Goal: Information Seeking & Learning: Learn about a topic

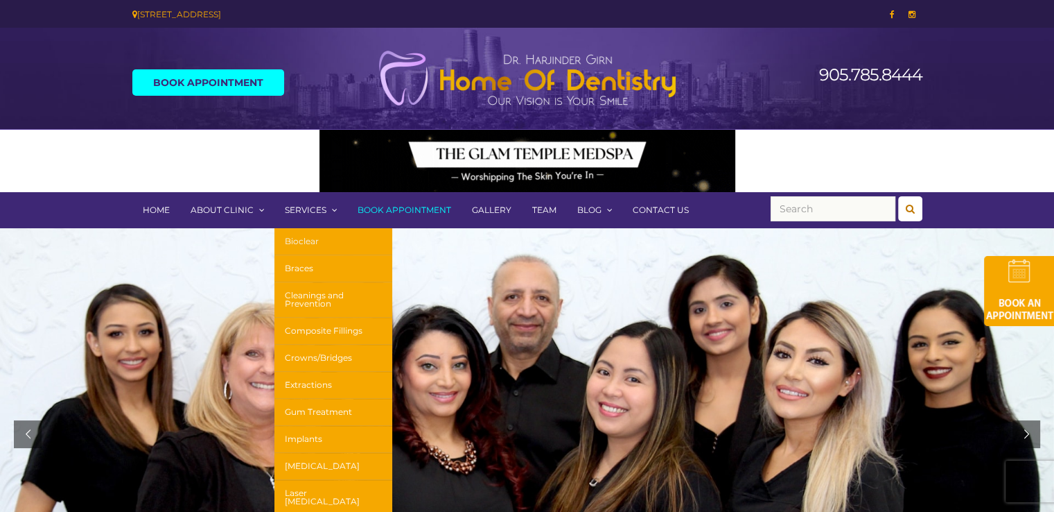
click at [308, 237] on link "Bioclear" at bounding box center [334, 241] width 118 height 27
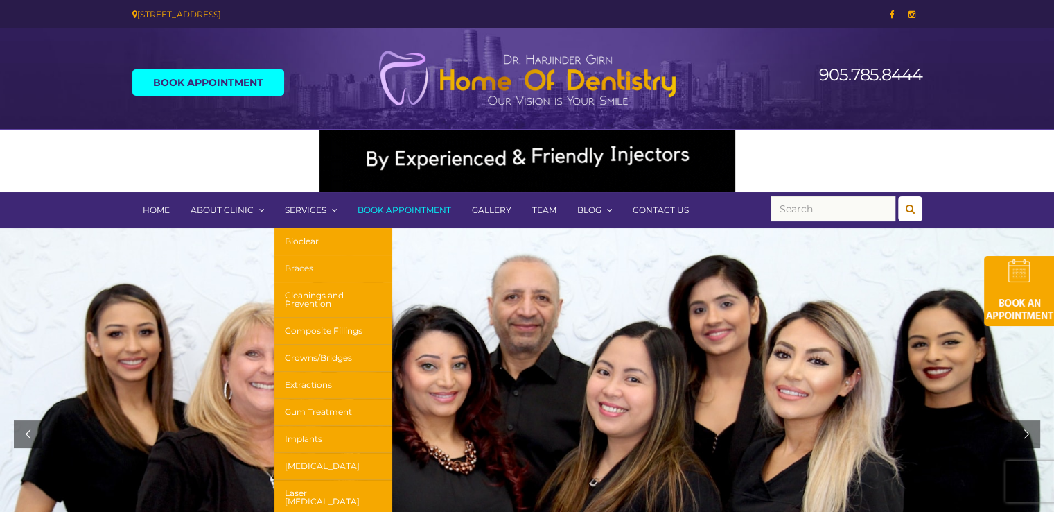
click at [306, 256] on link "Braces" at bounding box center [334, 268] width 118 height 27
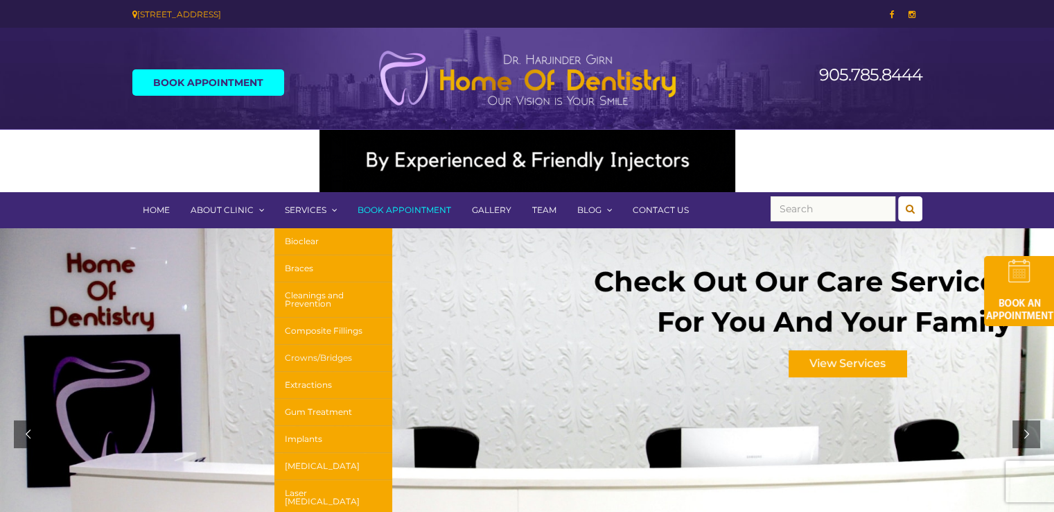
click at [300, 358] on link "Crowns/Bridges" at bounding box center [334, 358] width 118 height 27
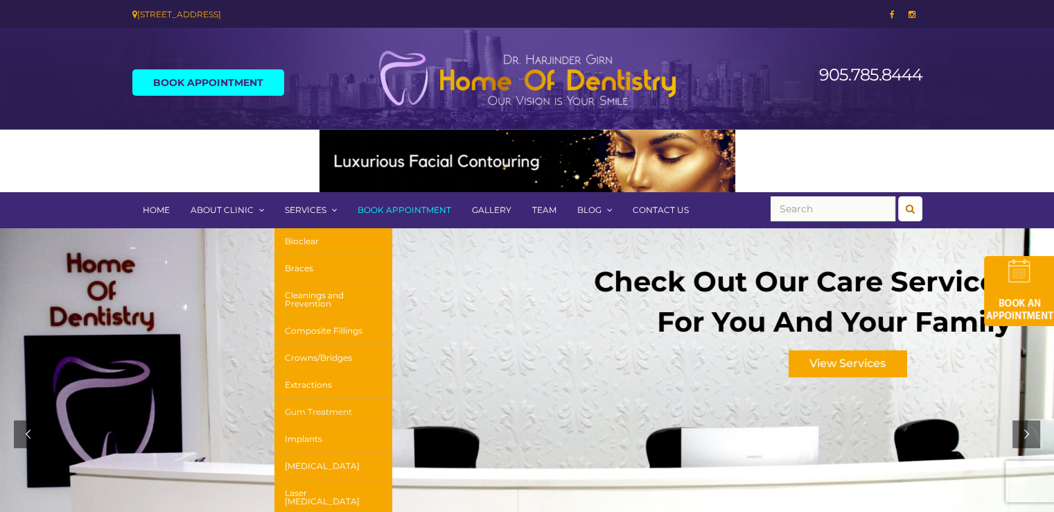
click at [302, 404] on link "Gum Treatment" at bounding box center [334, 412] width 118 height 27
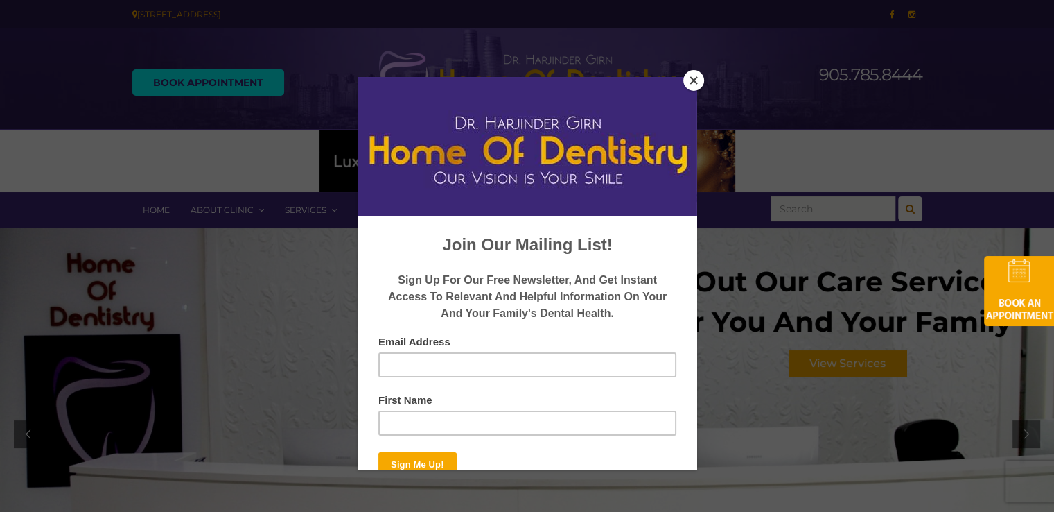
click at [683, 76] on div at bounding box center [527, 256] width 1054 height 512
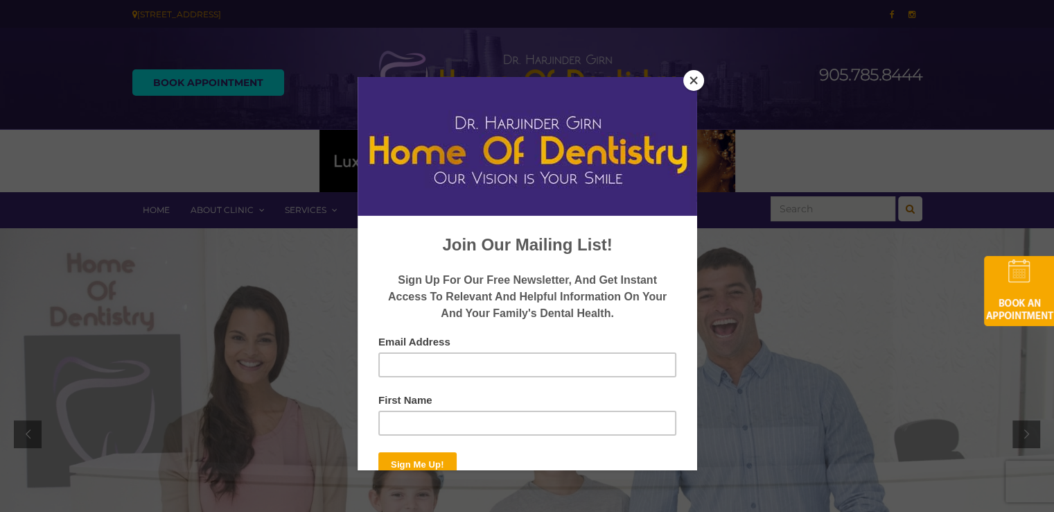
click at [684, 78] on button "Close" at bounding box center [694, 80] width 21 height 21
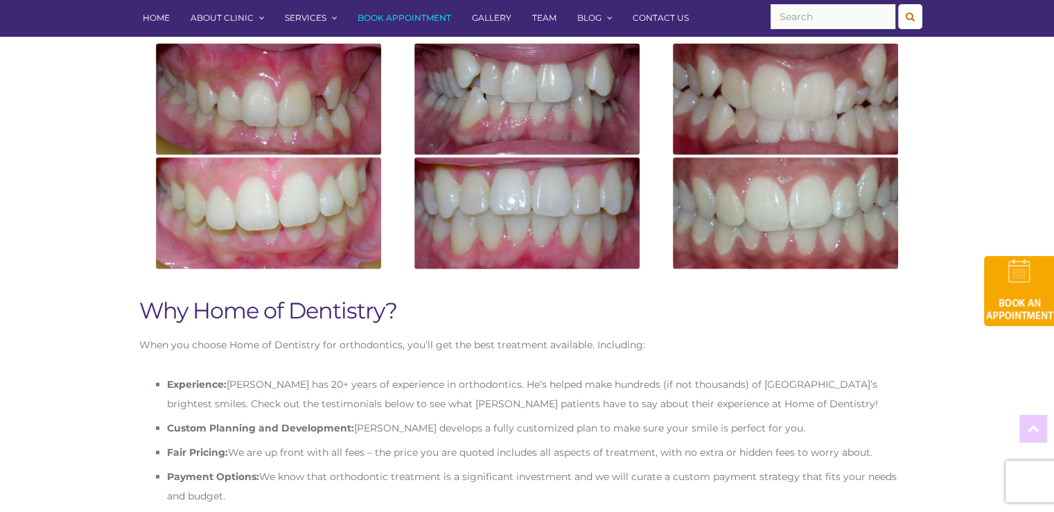
scroll to position [3119, 0]
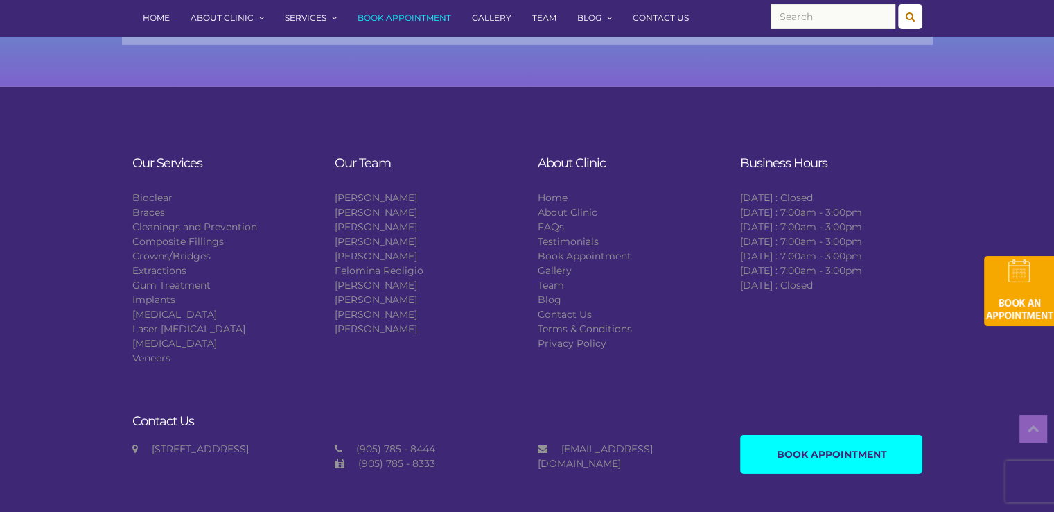
scroll to position [4429, 0]
